Goal: Information Seeking & Learning: Find specific fact

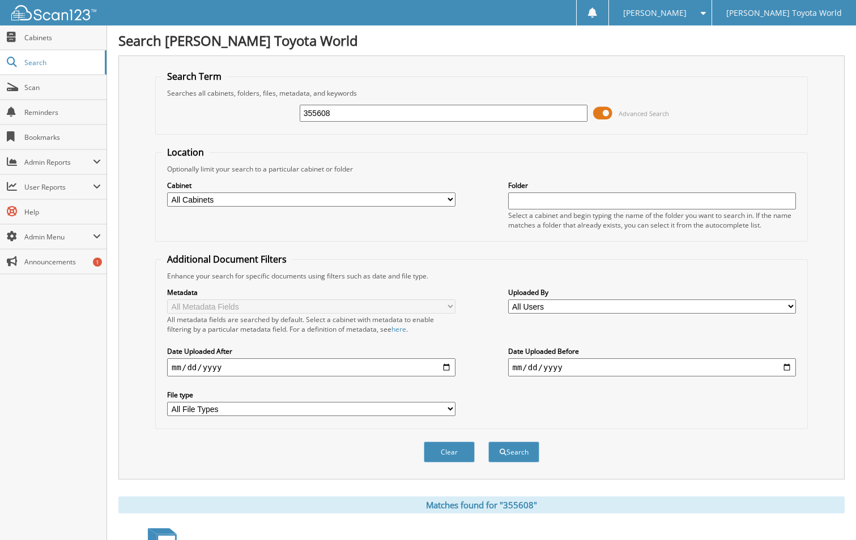
click at [363, 106] on input "355608" at bounding box center [444, 113] width 288 height 17
type input "353128"
click at [488, 442] on button "Search" at bounding box center [513, 452] width 51 height 21
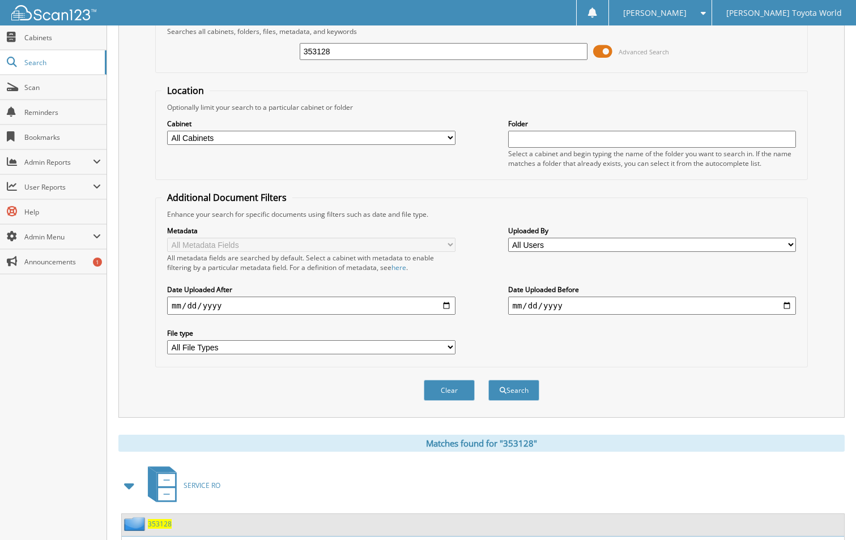
scroll to position [137, 0]
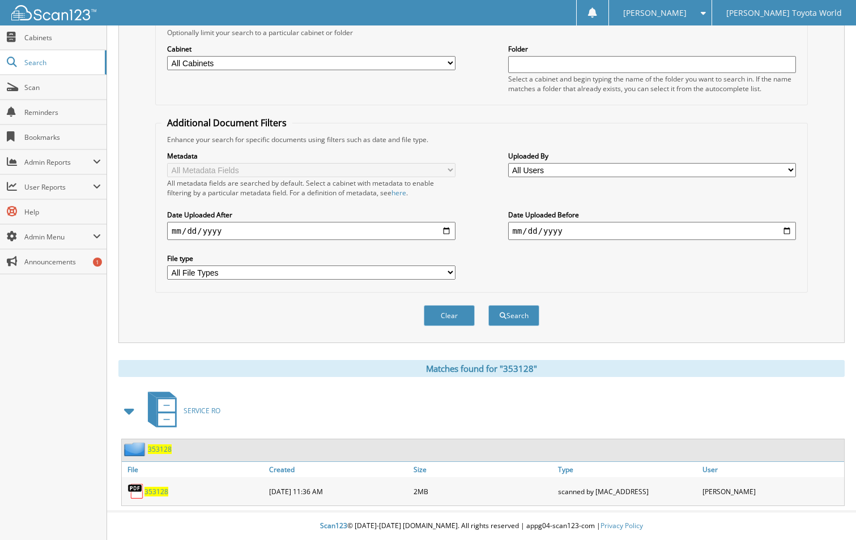
click at [156, 493] on span "353128" at bounding box center [156, 492] width 24 height 10
